Goal: Use online tool/utility: Utilize a website feature to perform a specific function

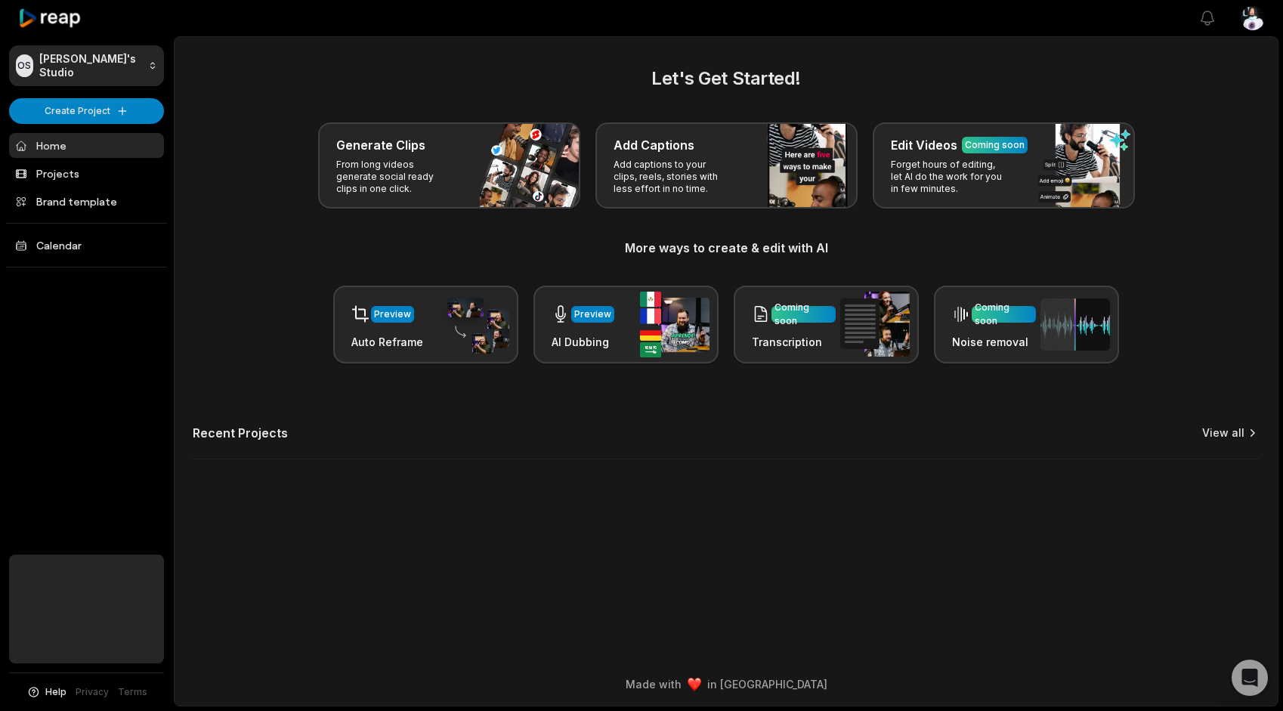
click at [1227, 438] on link "View all" at bounding box center [1223, 432] width 42 height 15
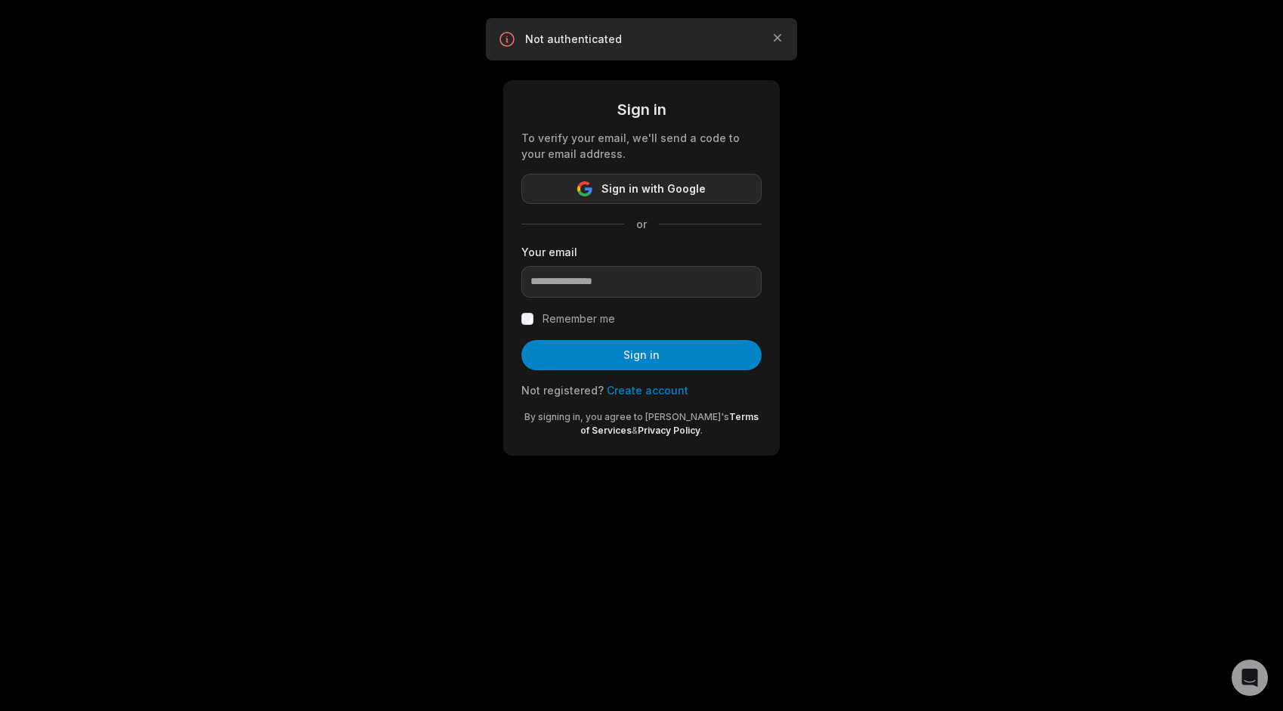
click at [619, 178] on button "Sign in with Google" at bounding box center [641, 189] width 240 height 30
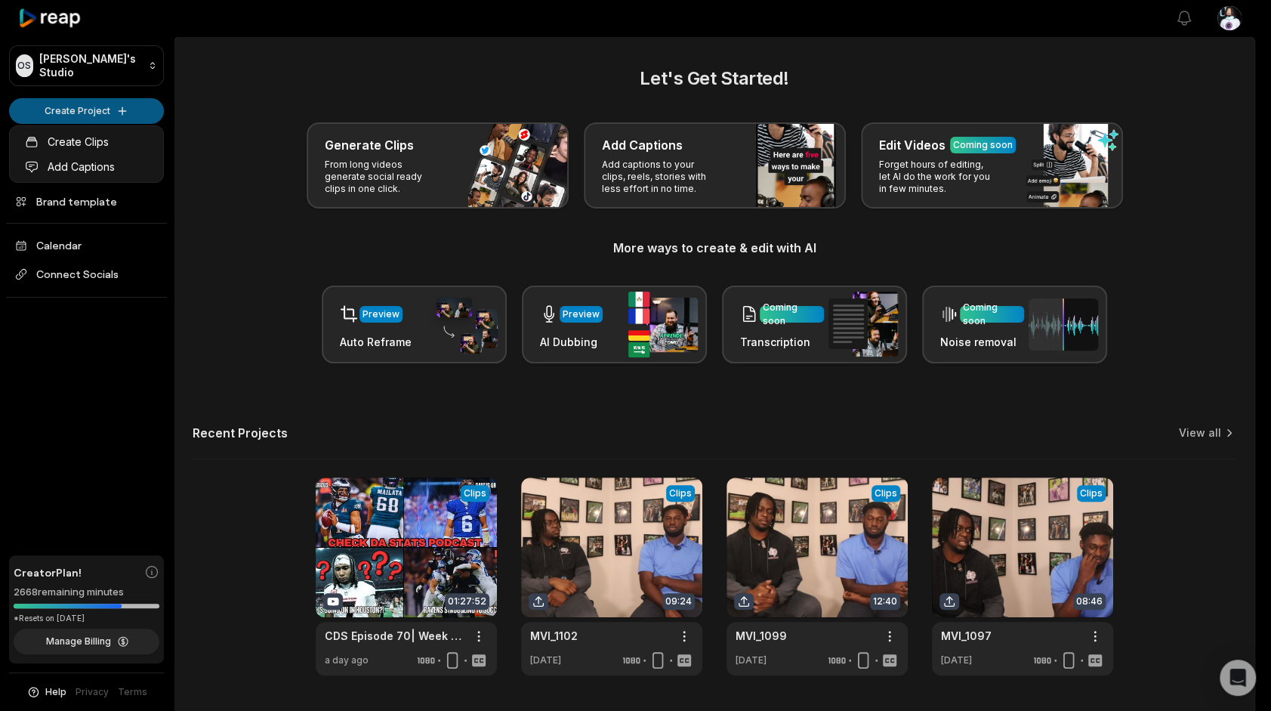
click at [141, 116] on html "OS Omari's Studio Create Project Home Projects Brand template Calendar Connect …" at bounding box center [635, 355] width 1271 height 711
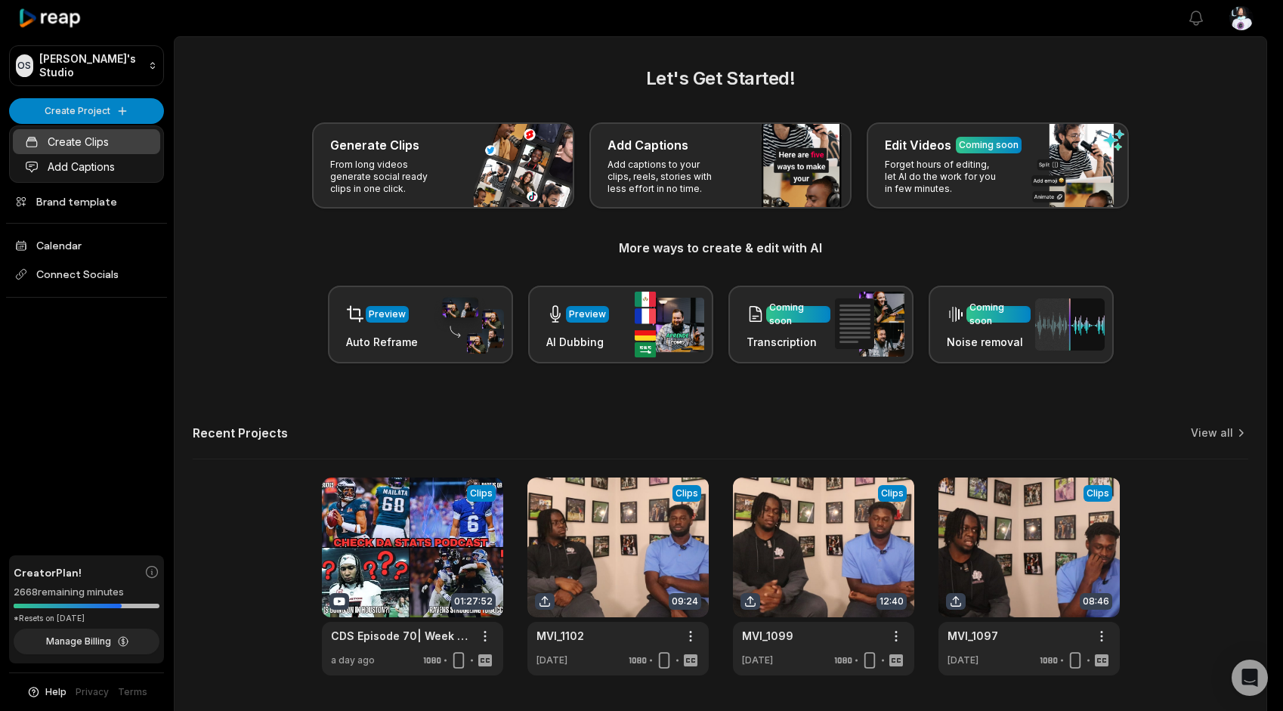
click at [137, 131] on link "Create Clips" at bounding box center [86, 141] width 147 height 25
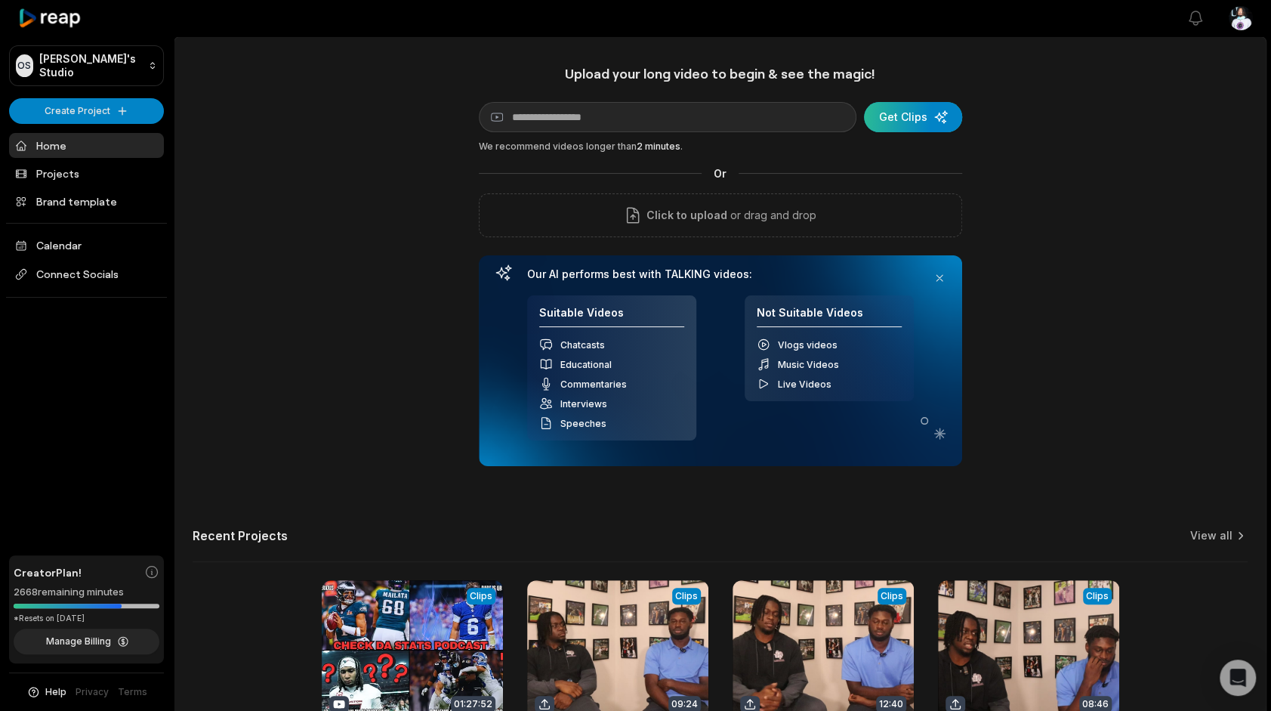
click at [929, 107] on div "submit" at bounding box center [913, 117] width 98 height 30
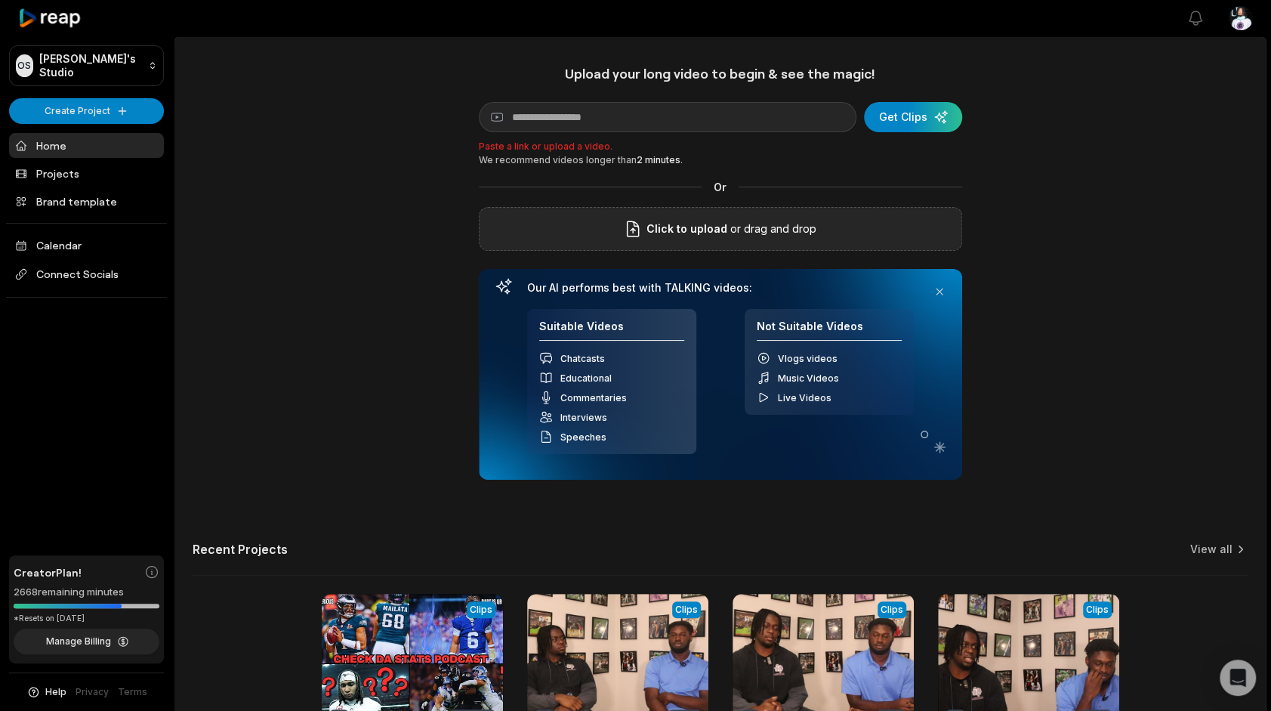
click at [715, 234] on span "Click to upload" at bounding box center [687, 229] width 81 height 18
click at [0, 0] on input "Click to upload" at bounding box center [0, 0] width 0 height 0
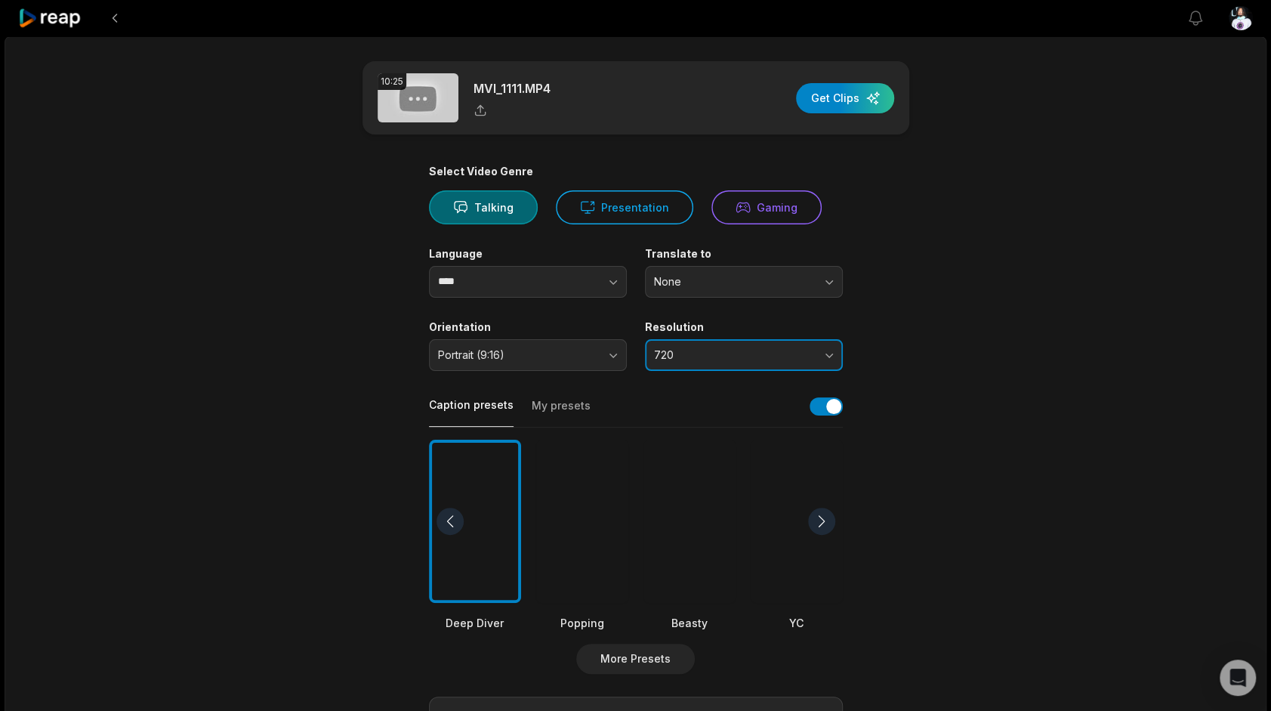
click at [772, 348] on span "720" at bounding box center [733, 355] width 159 height 14
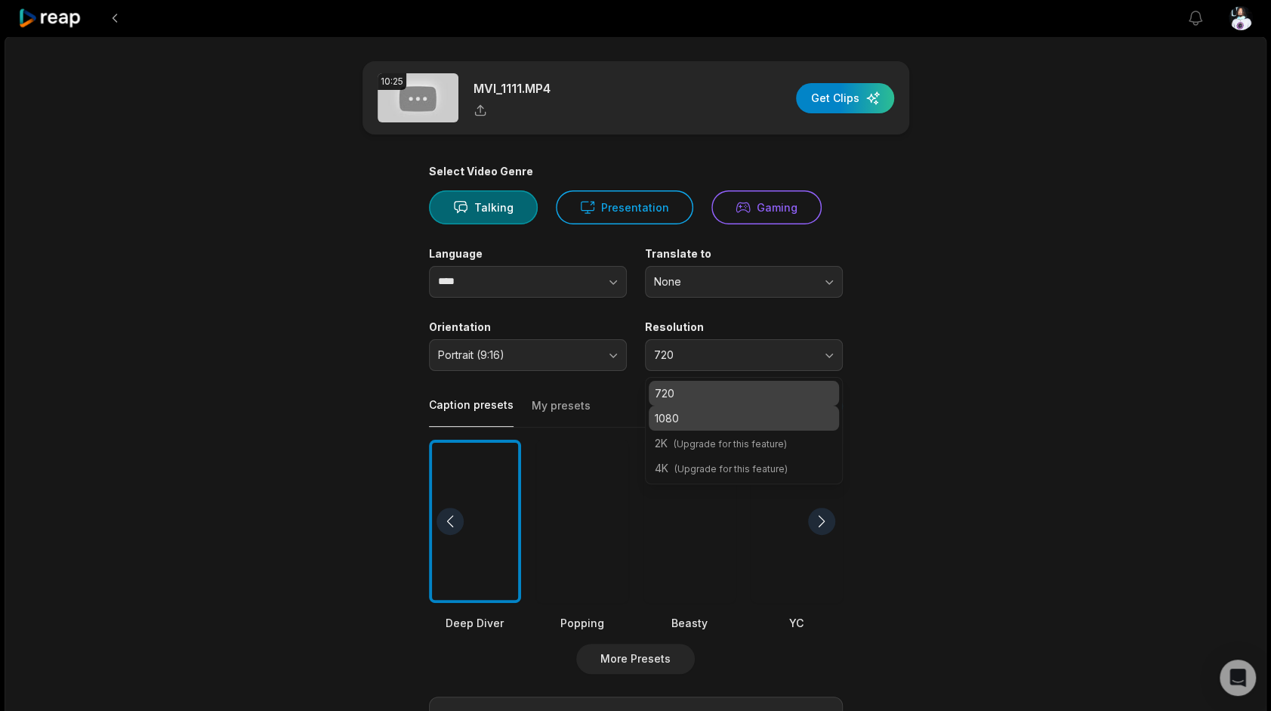
click at [734, 411] on p "1080" at bounding box center [744, 418] width 178 height 16
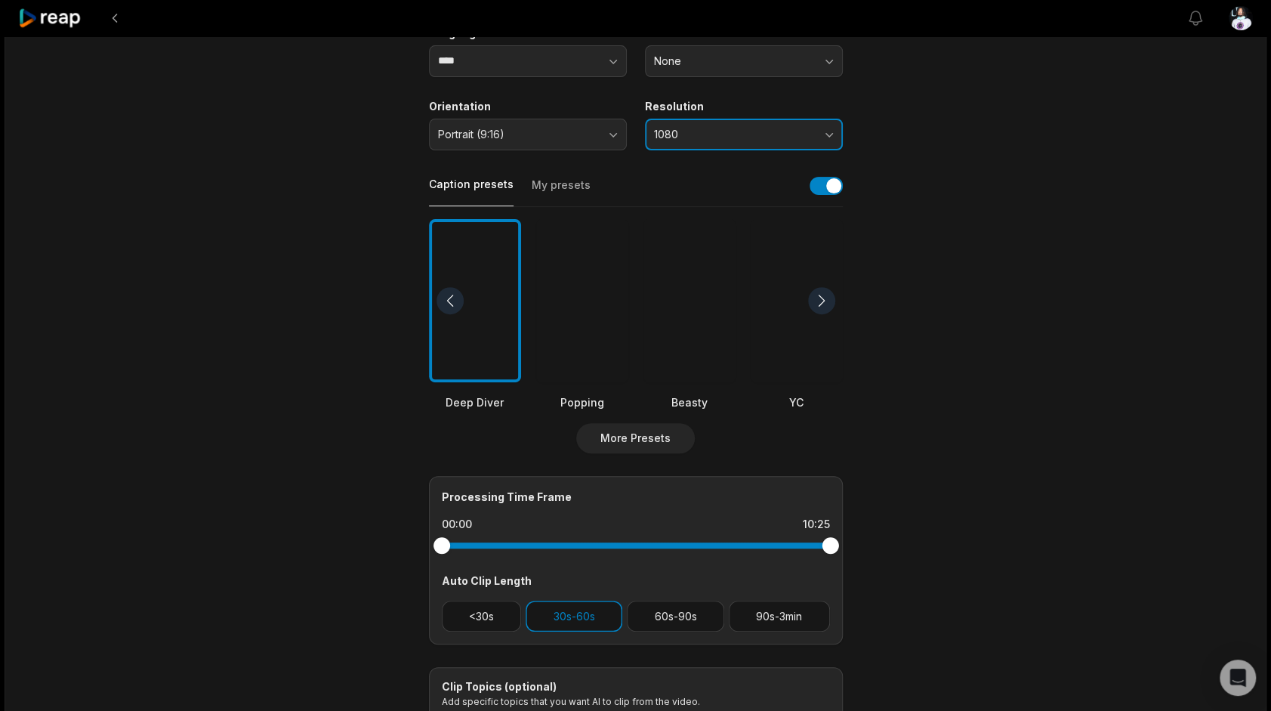
scroll to position [221, 0]
click at [684, 597] on div "Processing Time Frame 00:00 10:25 Auto Clip Length <30s 30s-60s 60s-90s 90s-3min" at bounding box center [636, 559] width 414 height 168
click at [685, 605] on button "60s-90s" at bounding box center [675, 615] width 97 height 31
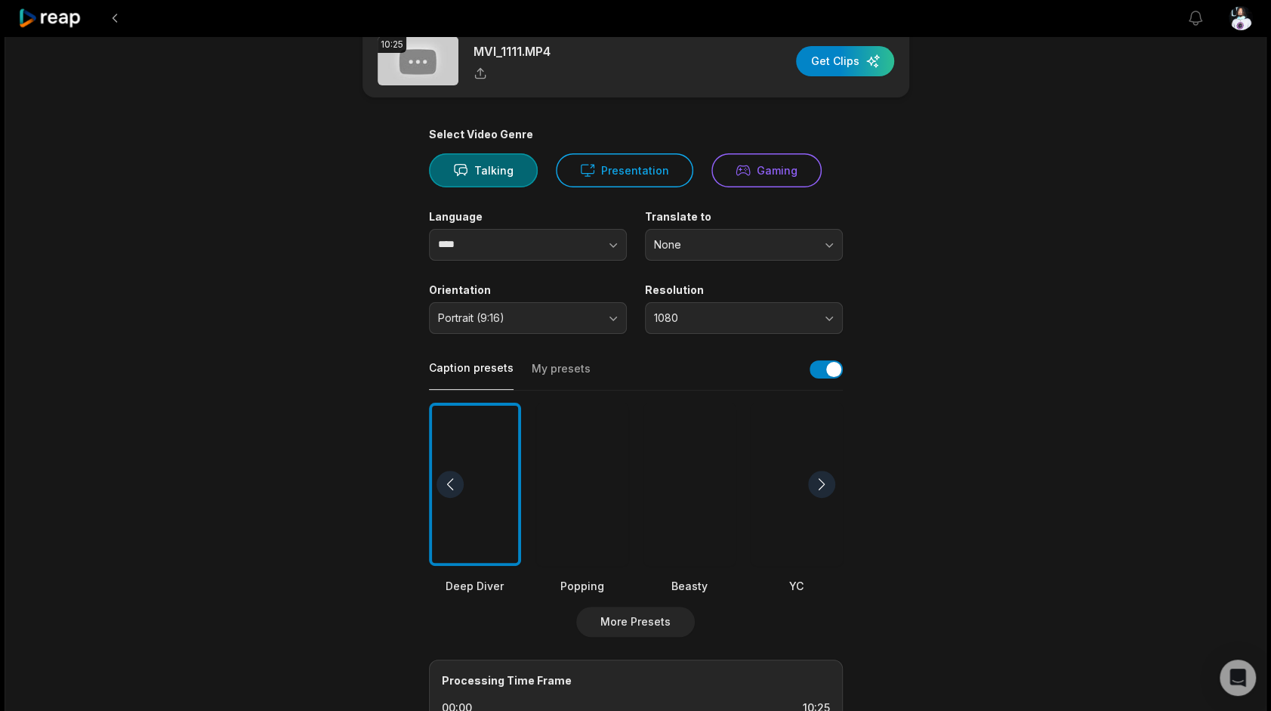
scroll to position [27, 0]
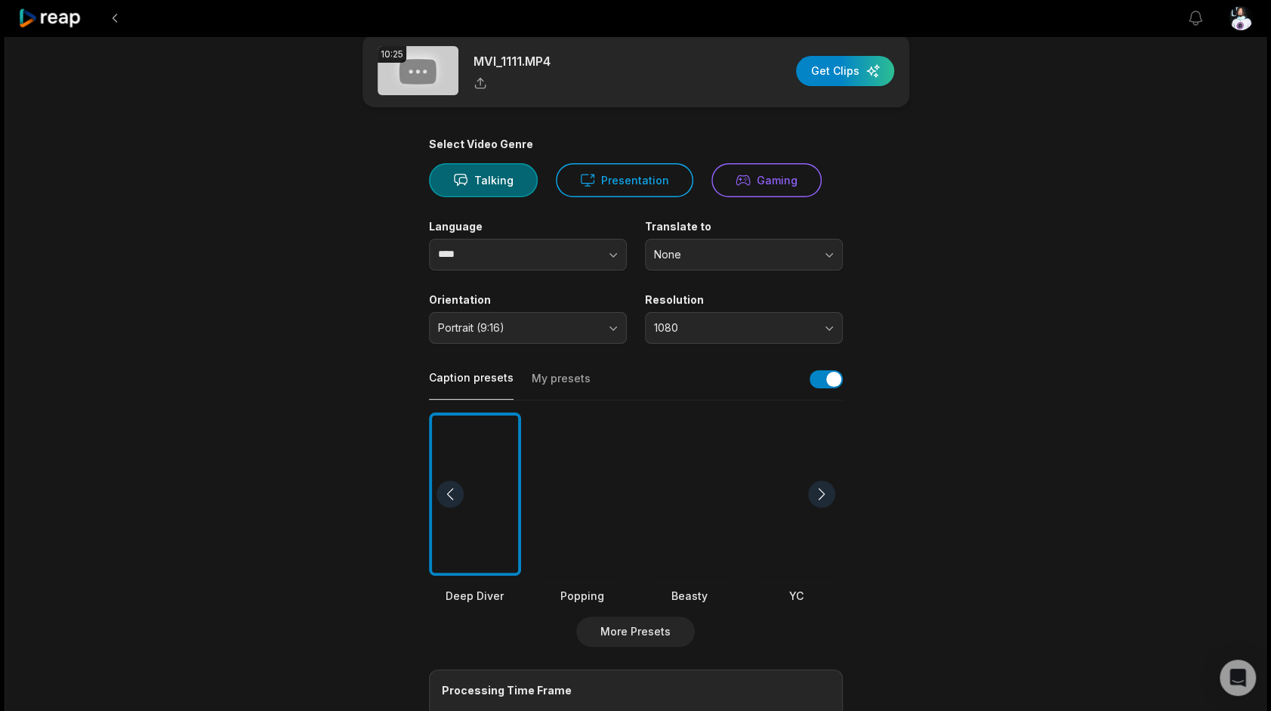
click at [589, 518] on div at bounding box center [582, 494] width 92 height 164
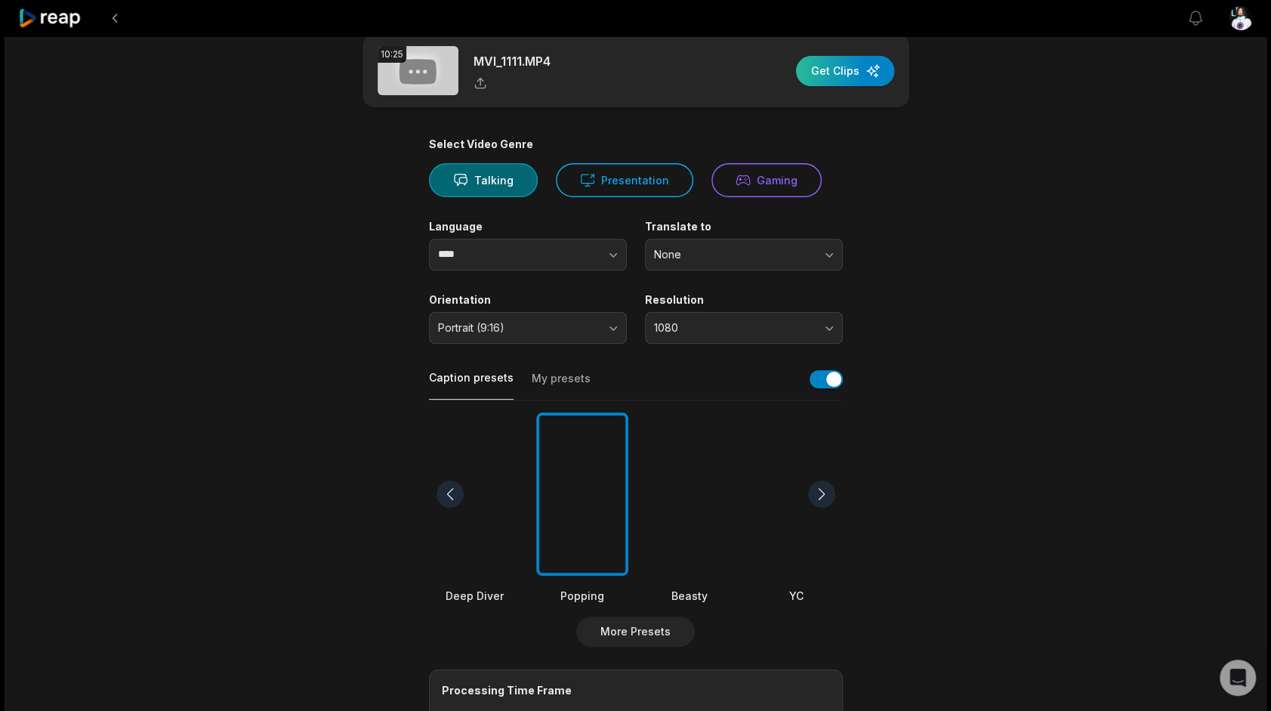
click at [858, 77] on div "button" at bounding box center [845, 71] width 98 height 30
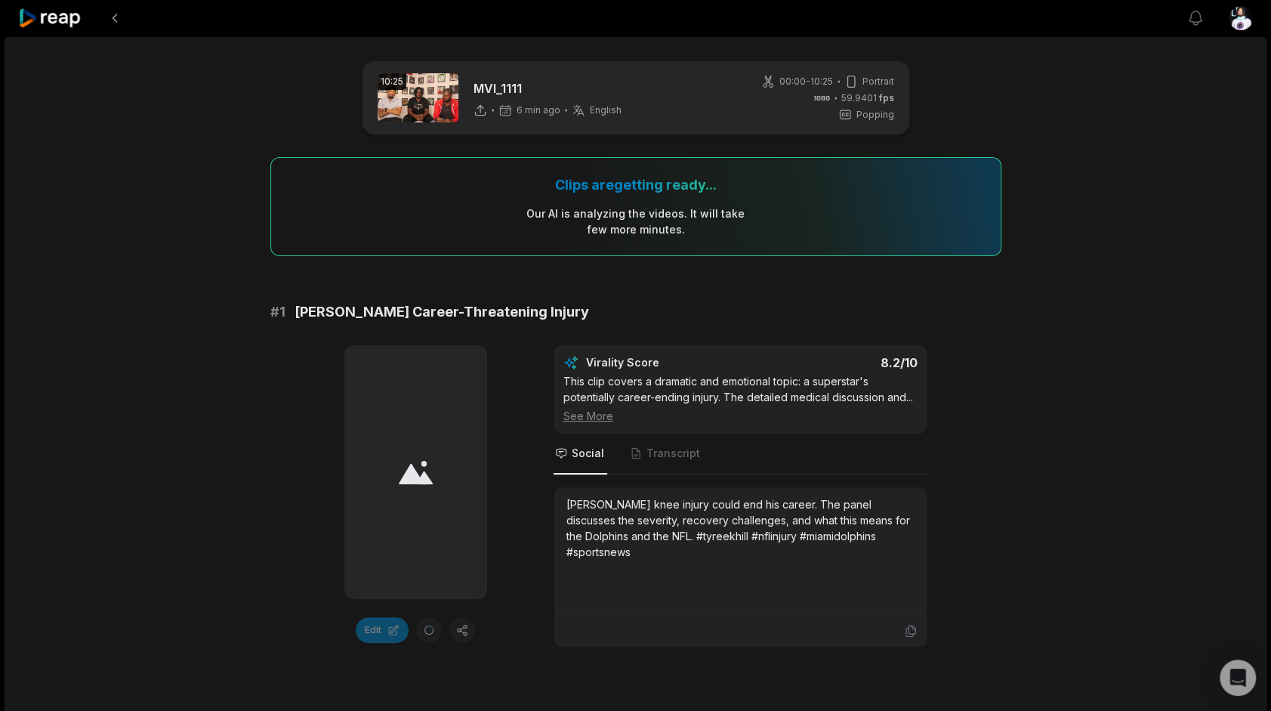
click at [62, 20] on icon at bounding box center [50, 18] width 64 height 20
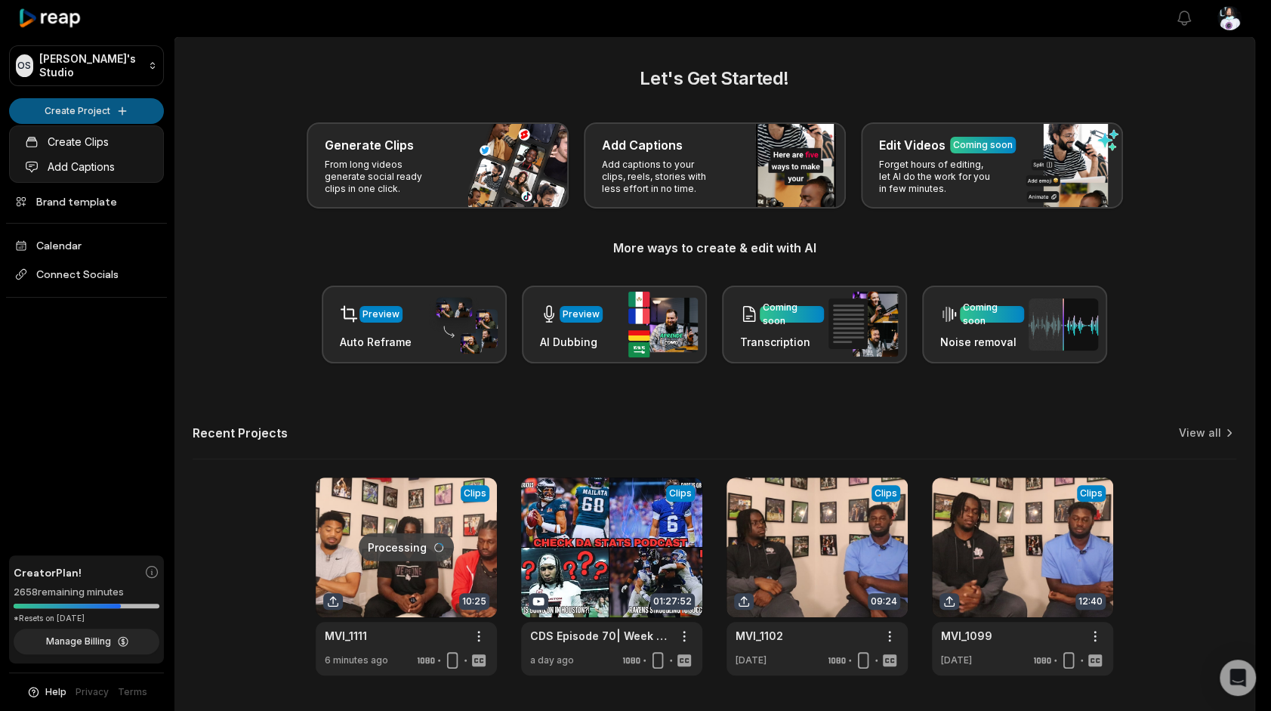
click at [94, 110] on html "OS Omari's Studio Create Project Home Projects Brand template Calendar Connect …" at bounding box center [635, 355] width 1271 height 711
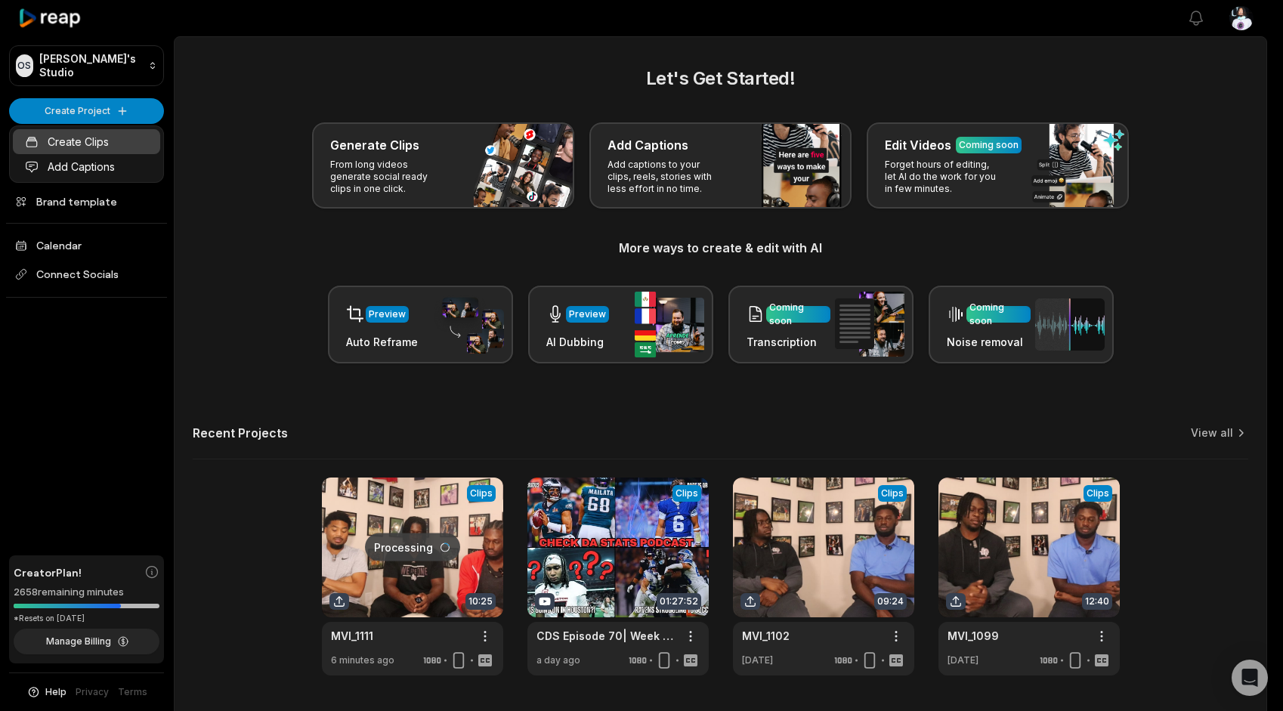
click at [93, 136] on link "Create Clips" at bounding box center [86, 141] width 147 height 25
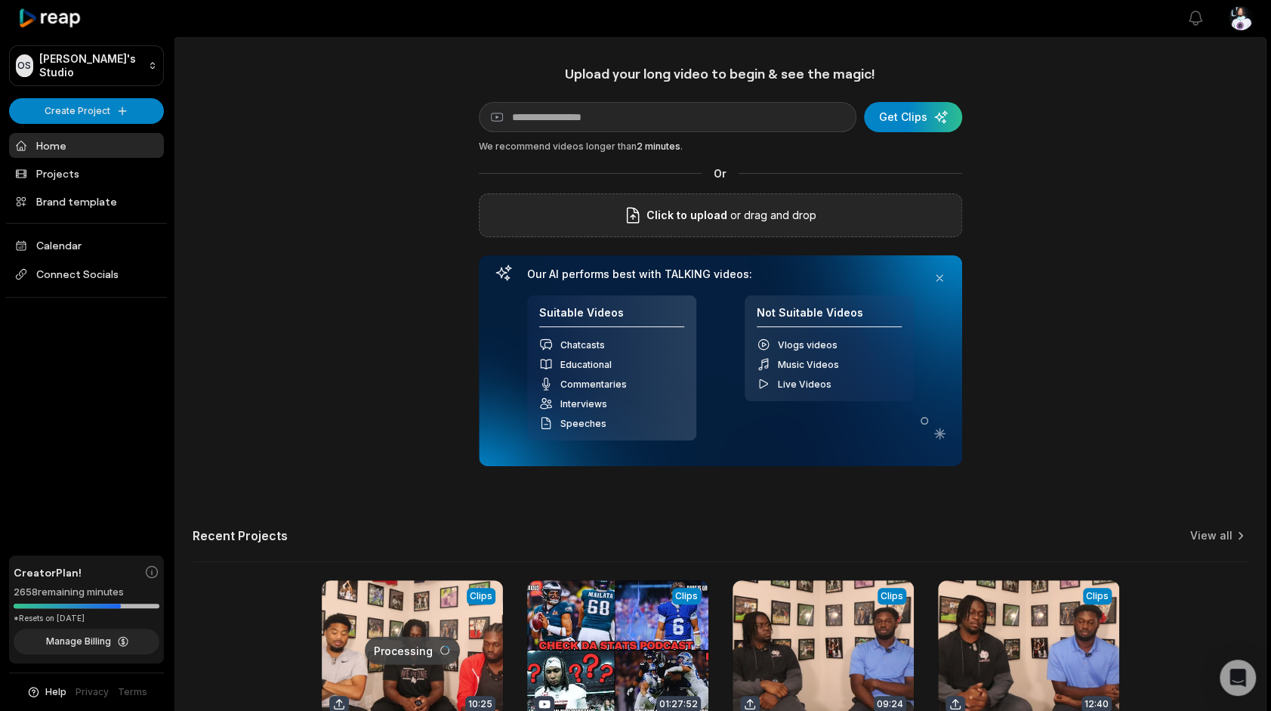
click at [819, 202] on div "Click to upload or drag and drop" at bounding box center [720, 215] width 483 height 44
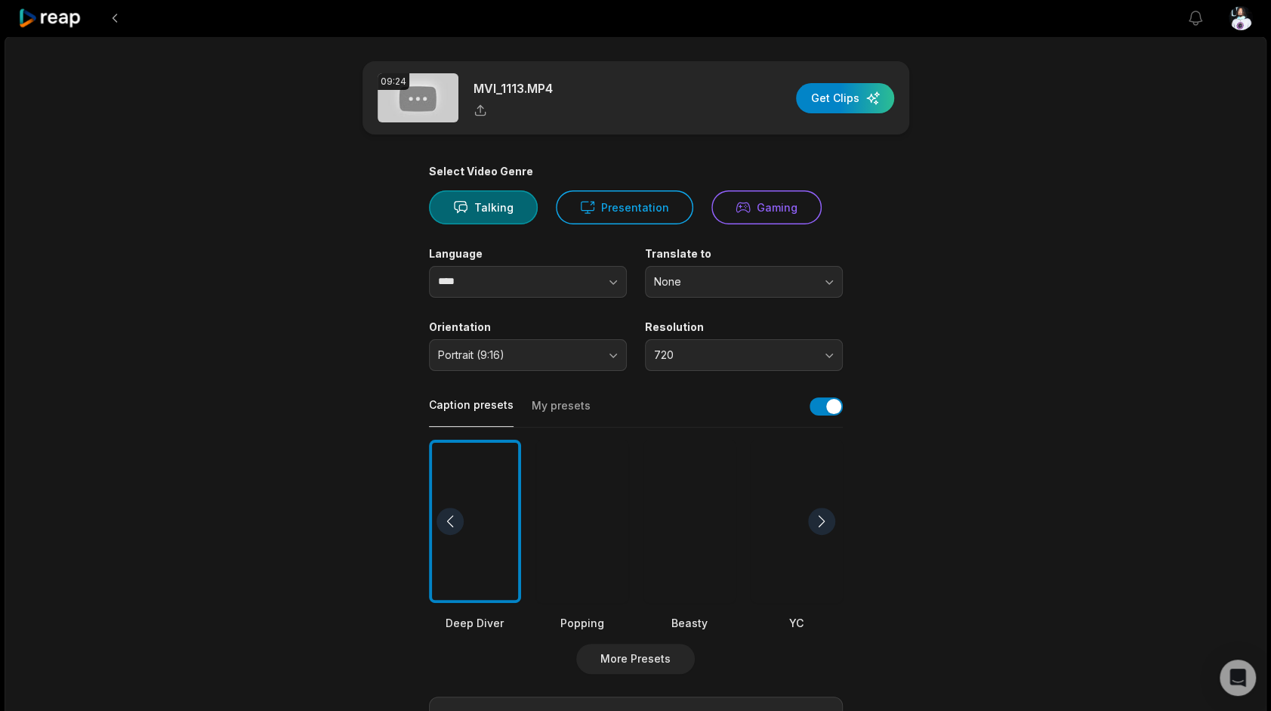
click at [583, 564] on div at bounding box center [582, 522] width 92 height 164
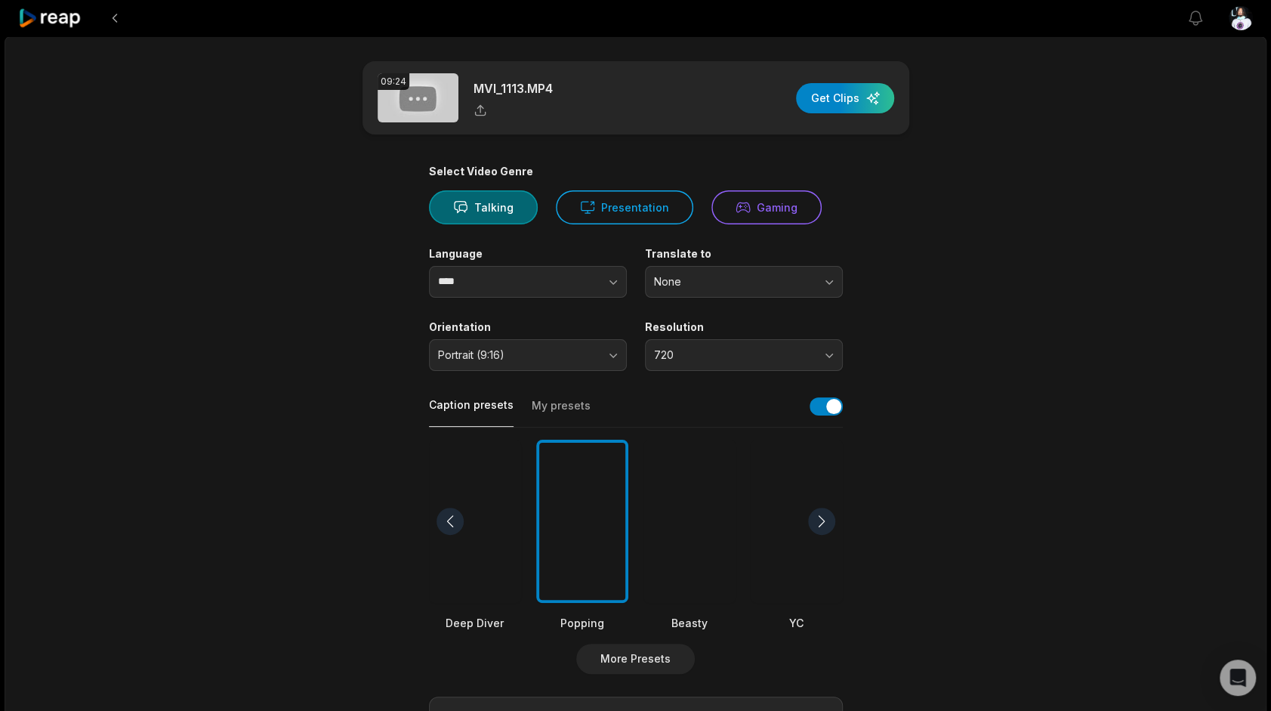
scroll to position [50, 0]
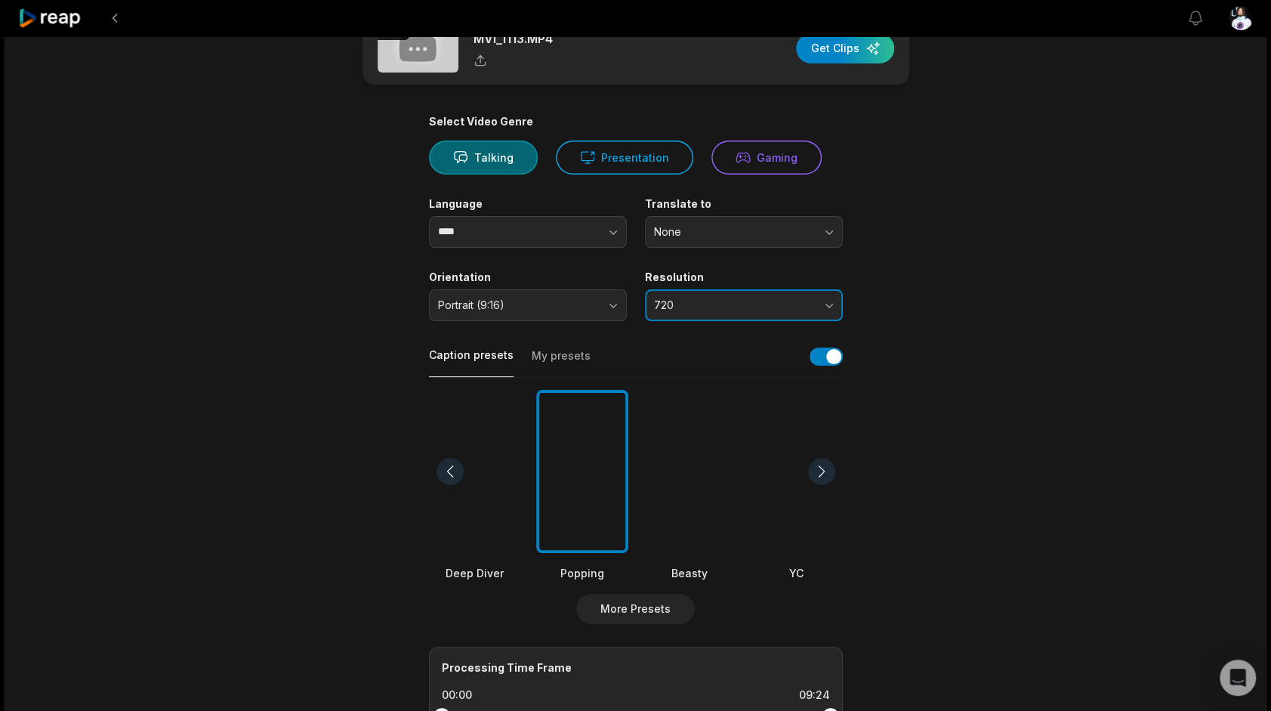
click at [752, 307] on span "720" at bounding box center [733, 305] width 159 height 14
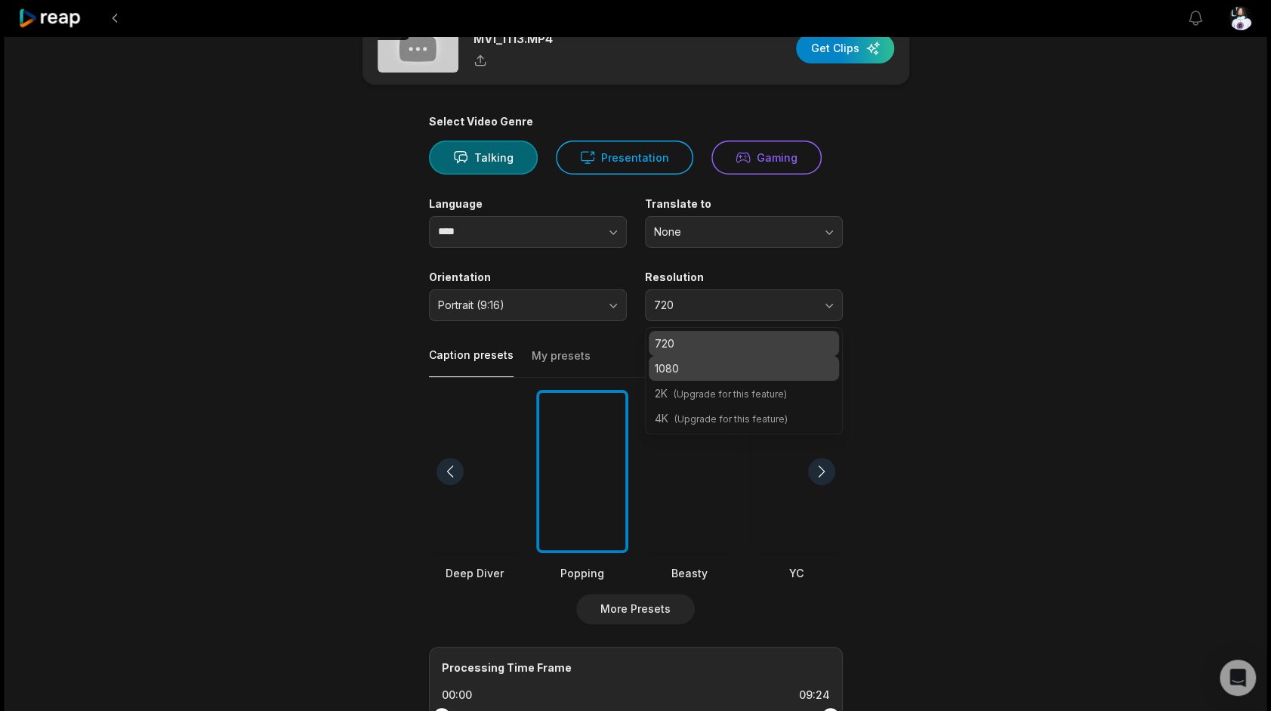
click at [726, 371] on p "1080" at bounding box center [744, 368] width 178 height 16
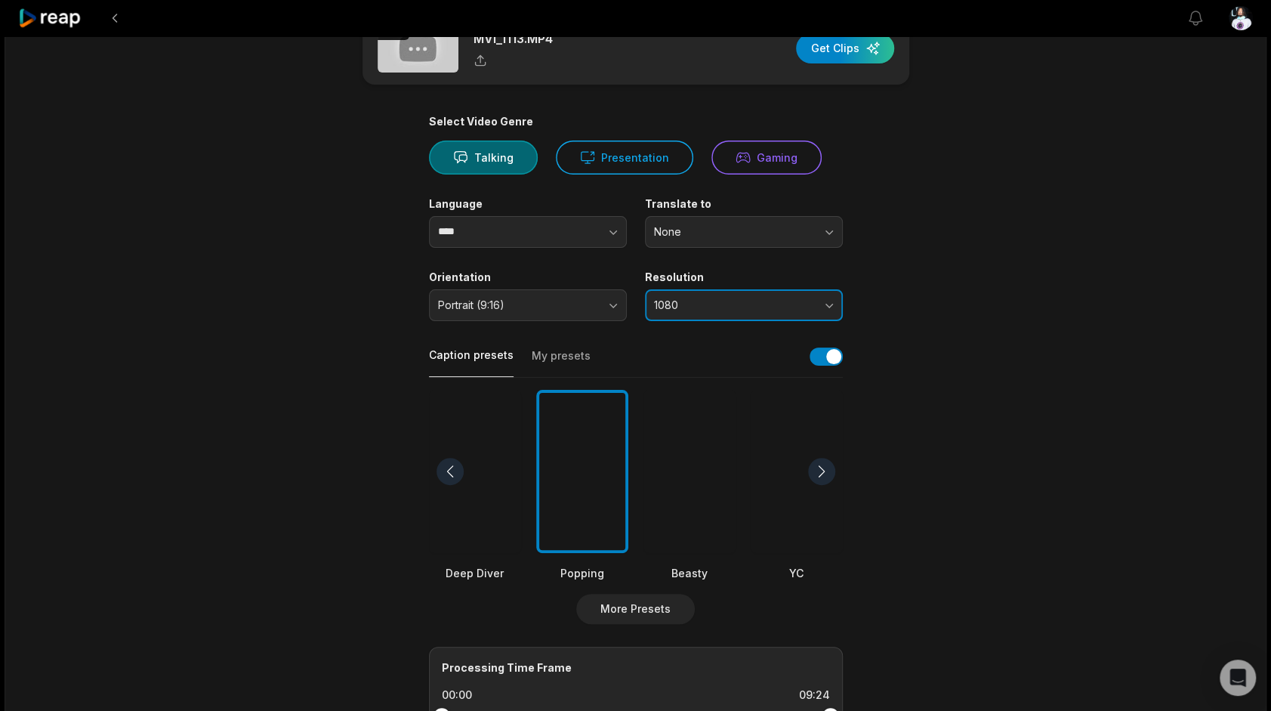
scroll to position [301, 0]
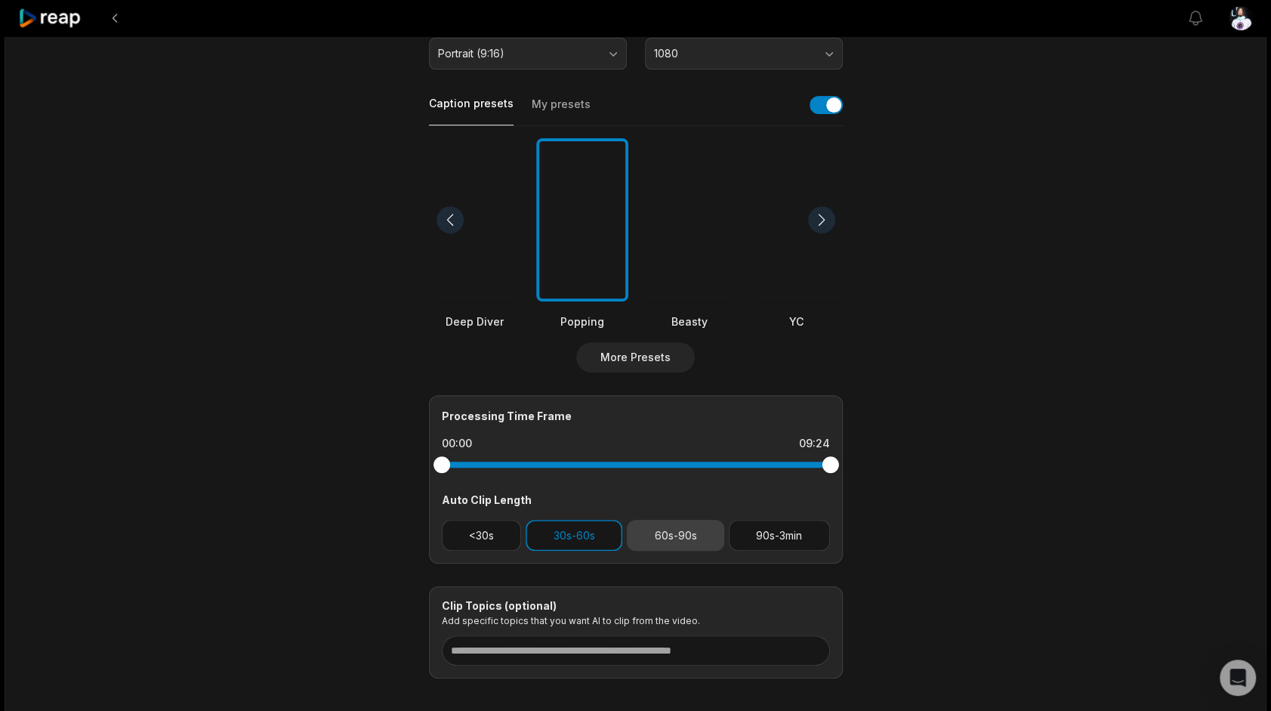
click at [669, 524] on button "60s-90s" at bounding box center [675, 535] width 97 height 31
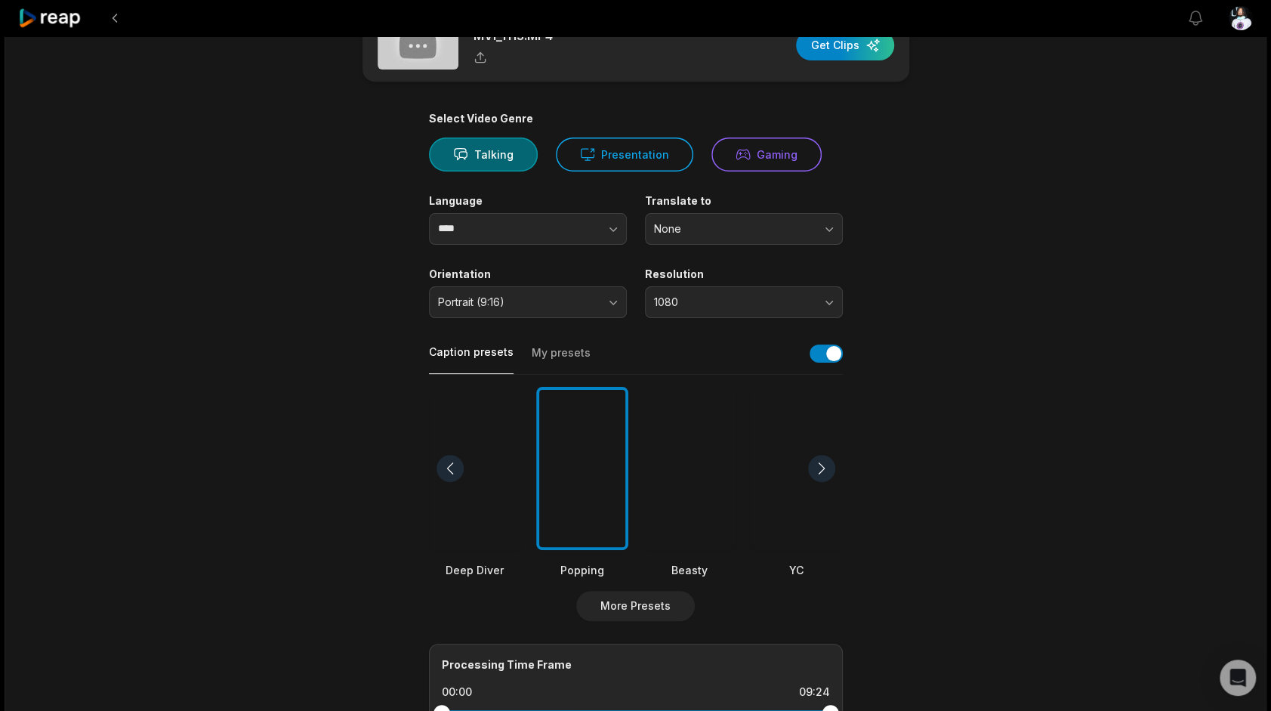
scroll to position [7, 0]
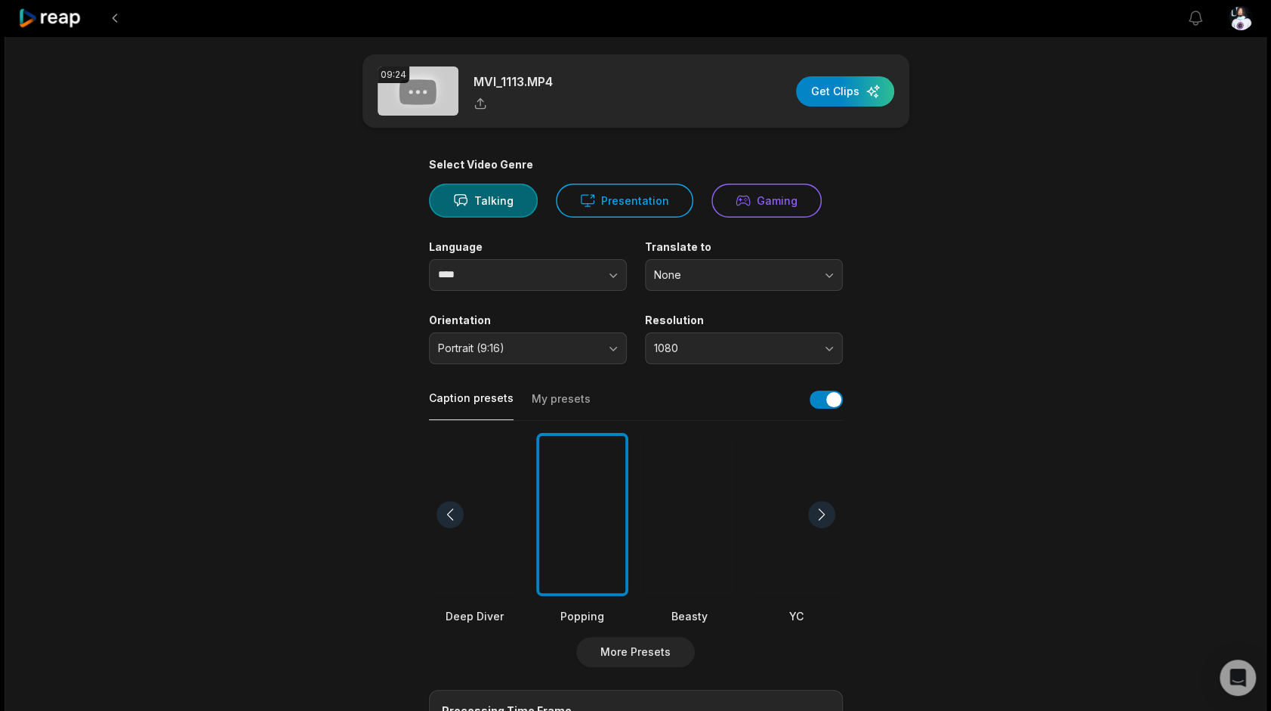
click at [827, 74] on div "09:24 MVI_1113.MP4 Get Clips" at bounding box center [636, 90] width 547 height 73
click at [826, 88] on div "button" at bounding box center [845, 91] width 98 height 30
